Goal: Task Accomplishment & Management: Use online tool/utility

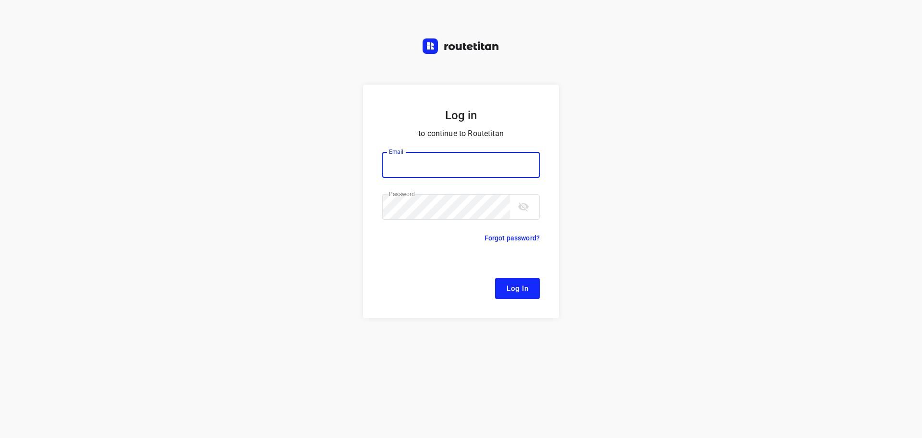
type input "[EMAIL_ADDRESS][DOMAIN_NAME]"
click at [513, 287] on span "Log In" at bounding box center [518, 288] width 22 height 12
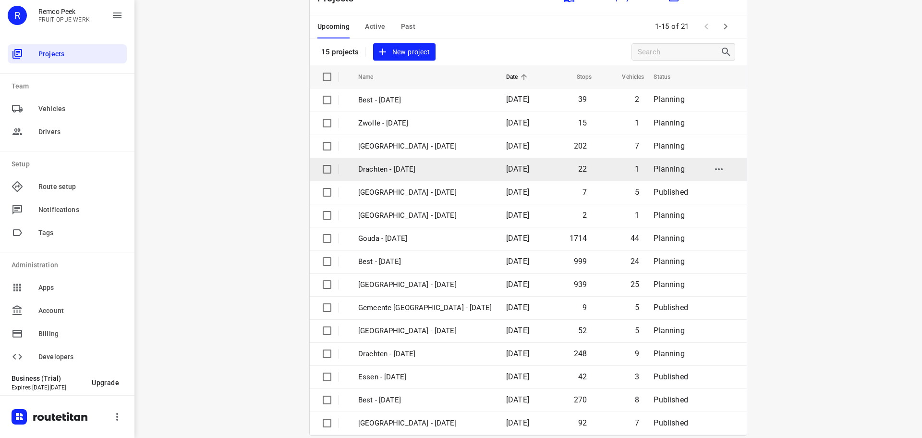
scroll to position [34, 0]
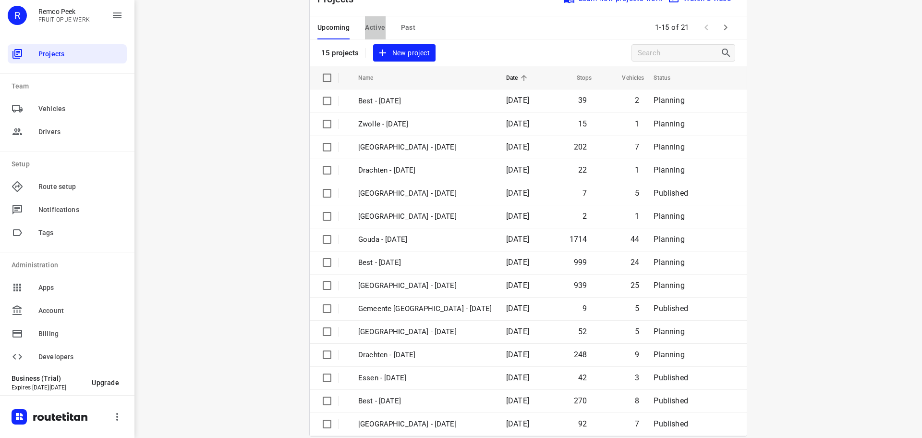
click at [375, 26] on span "Active" at bounding box center [375, 28] width 20 height 12
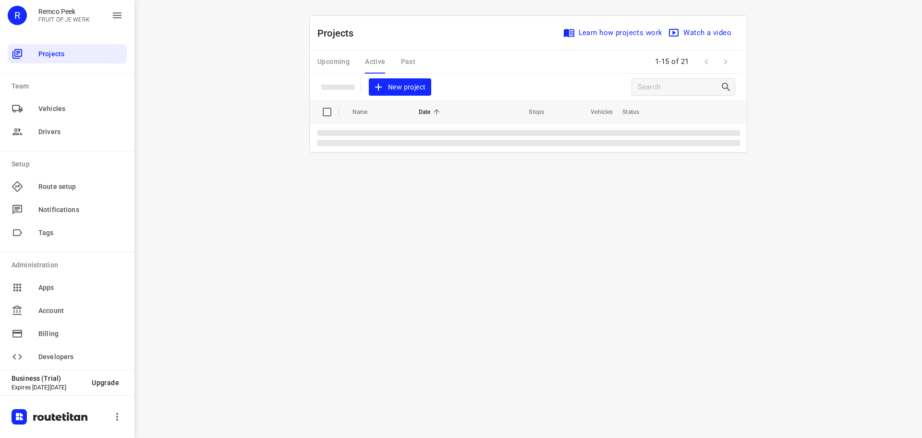
scroll to position [0, 0]
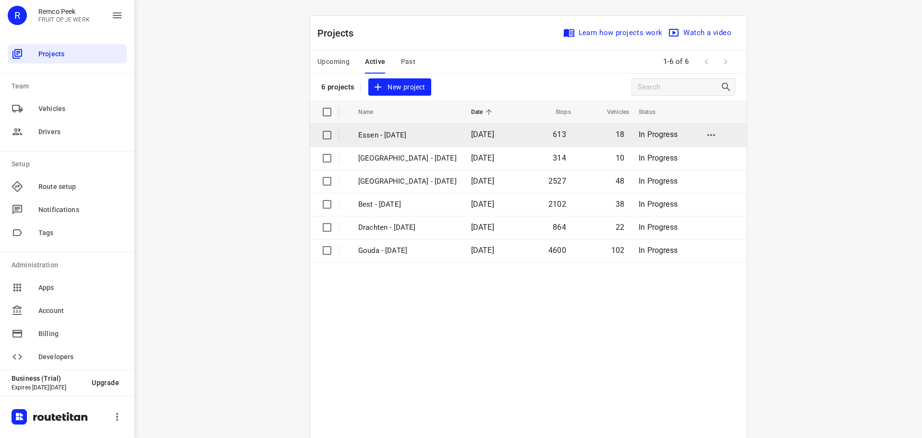
click at [393, 131] on p "Essen - [DATE]" at bounding box center [407, 135] width 98 height 11
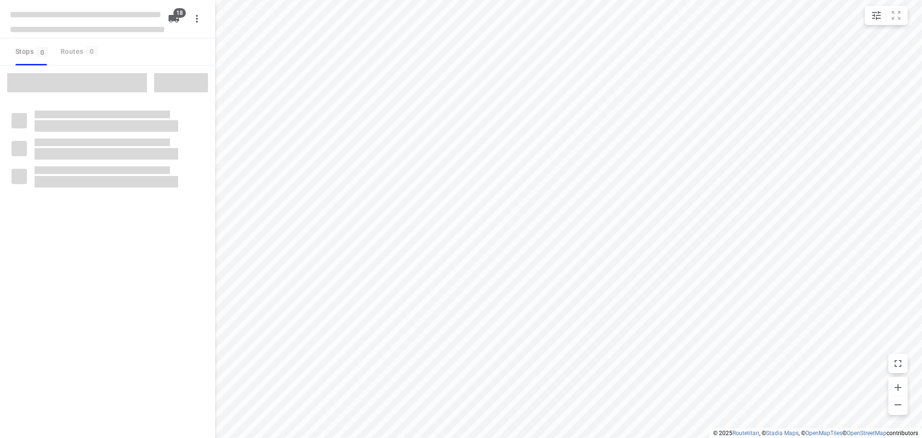
checkbox input "true"
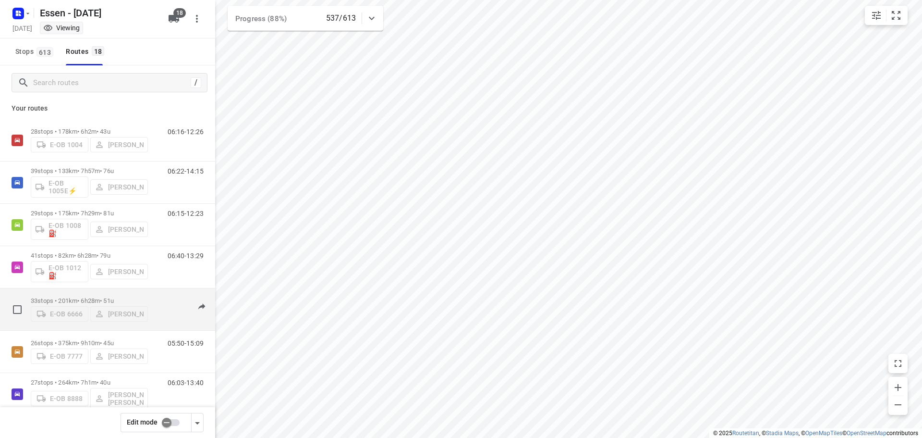
scroll to position [3, 0]
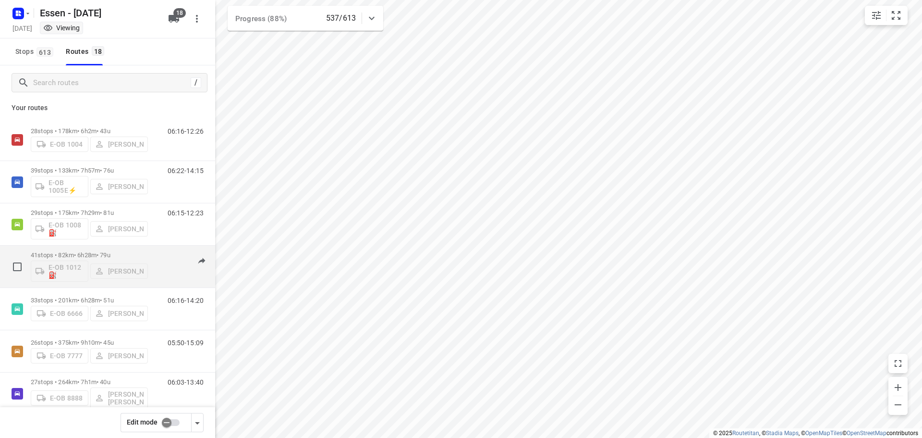
click at [83, 263] on div "E-OB 1012⛽️ [PERSON_NAME]" at bounding box center [89, 269] width 117 height 23
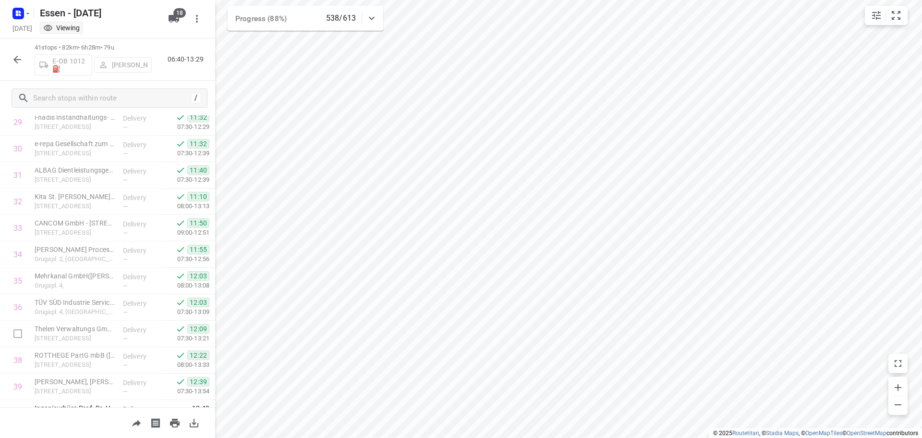
scroll to position [788, 0]
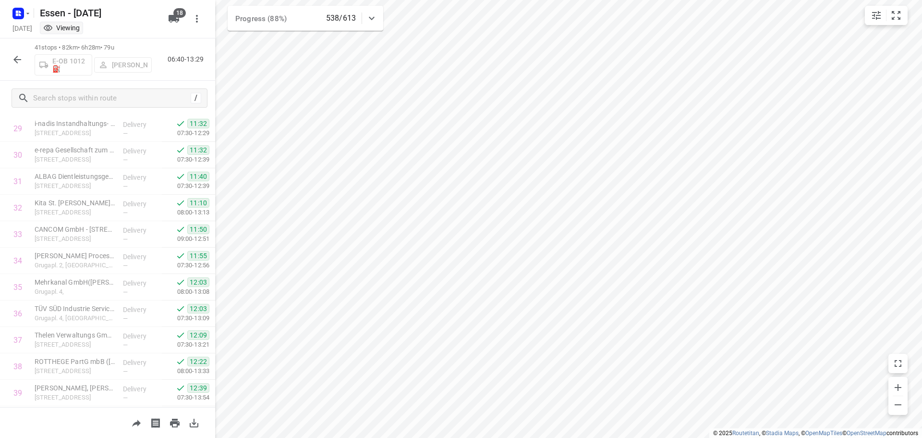
click at [12, 61] on icon "button" at bounding box center [18, 60] width 12 height 12
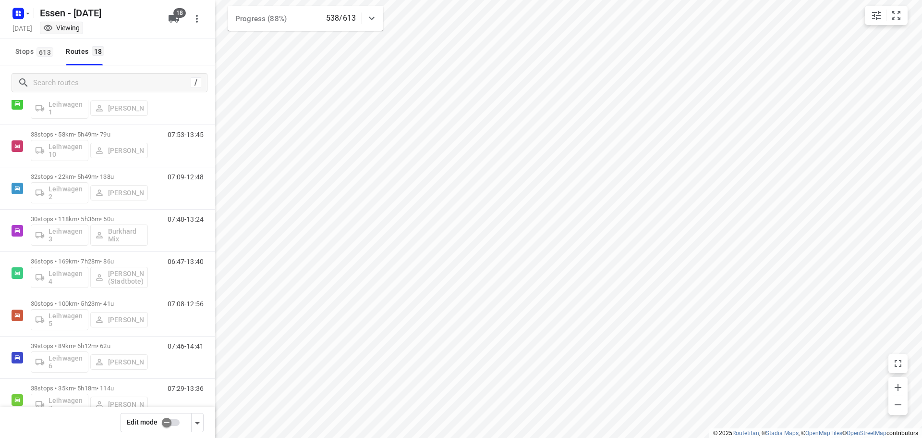
scroll to position [356, 0]
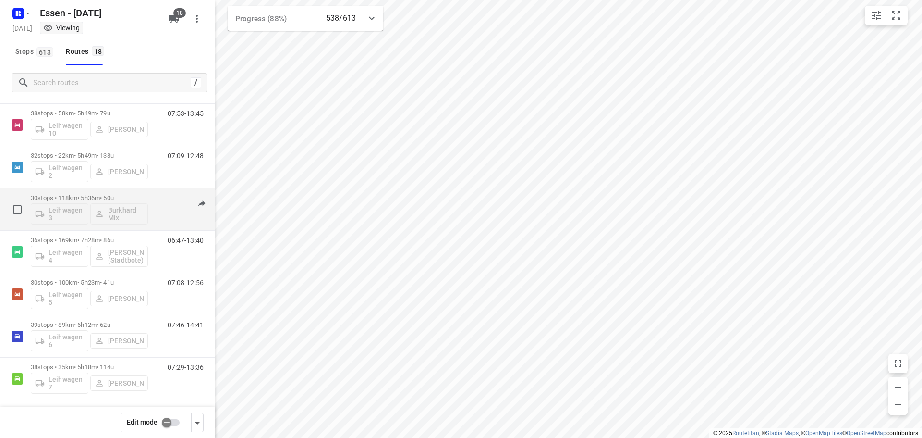
click at [156, 195] on div "07:48-13:24" at bounding box center [180, 211] width 48 height 35
click at [89, 191] on div "30 stops • 118km • 5h36m • 50u Leihwagen 3 [PERSON_NAME] Mix" at bounding box center [89, 209] width 117 height 40
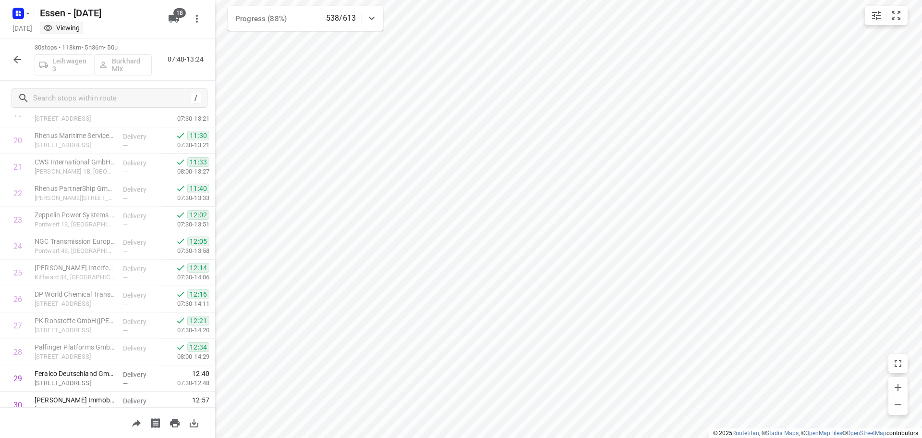
scroll to position [575, 0]
